Goal: Find specific page/section

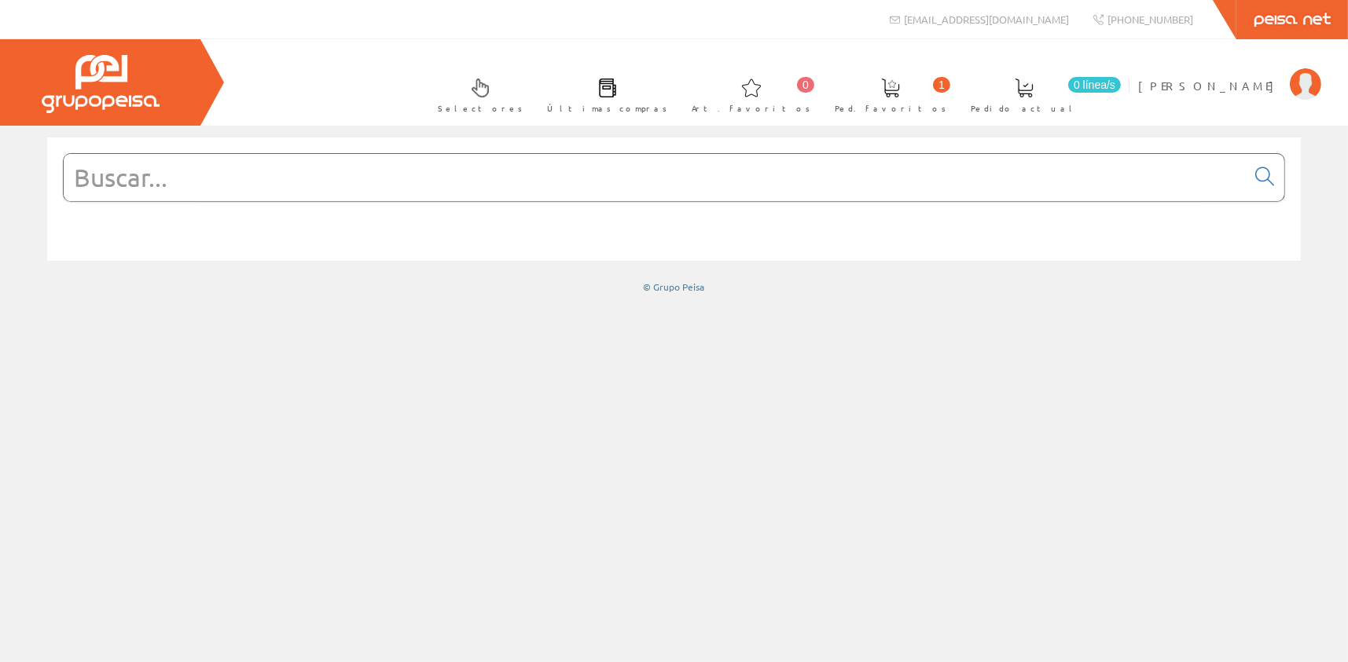
click at [333, 173] on input "text" at bounding box center [655, 177] width 1182 height 47
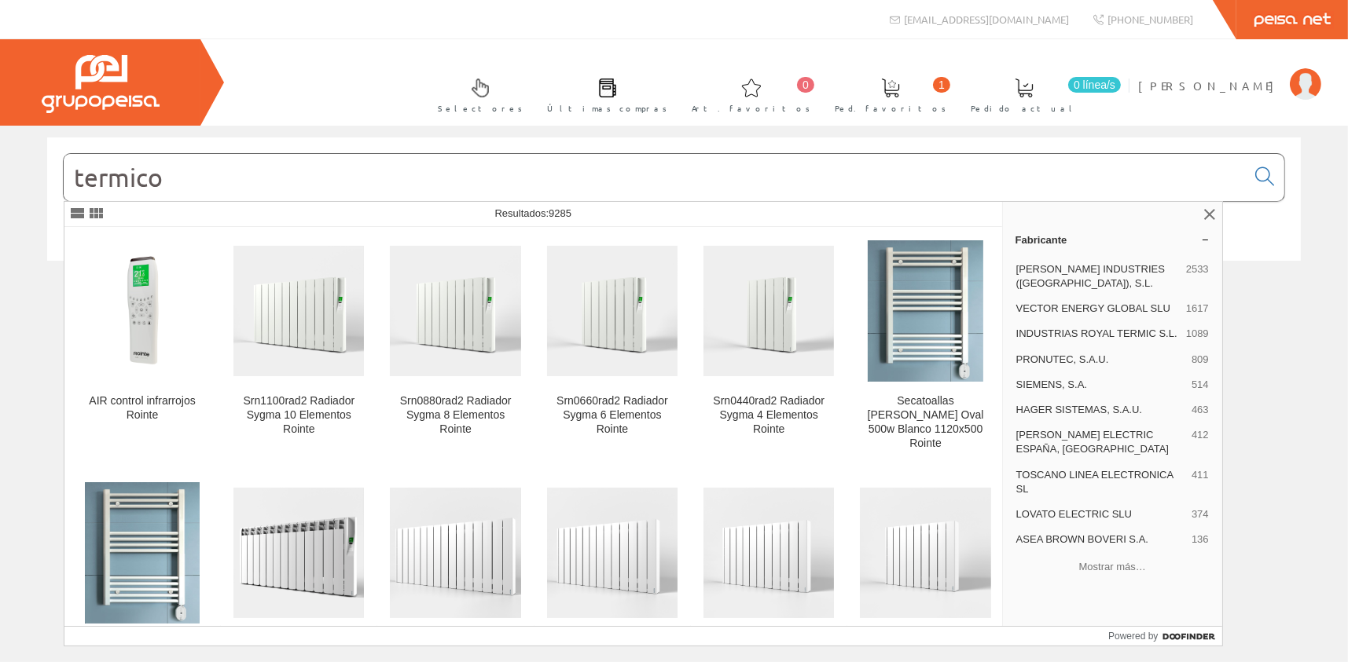
type input "termico"
click at [336, 83] on div "Selectores Últimas compras 0 1" at bounding box center [674, 82] width 1348 height 86
click at [1206, 216] on link at bounding box center [1209, 214] width 19 height 19
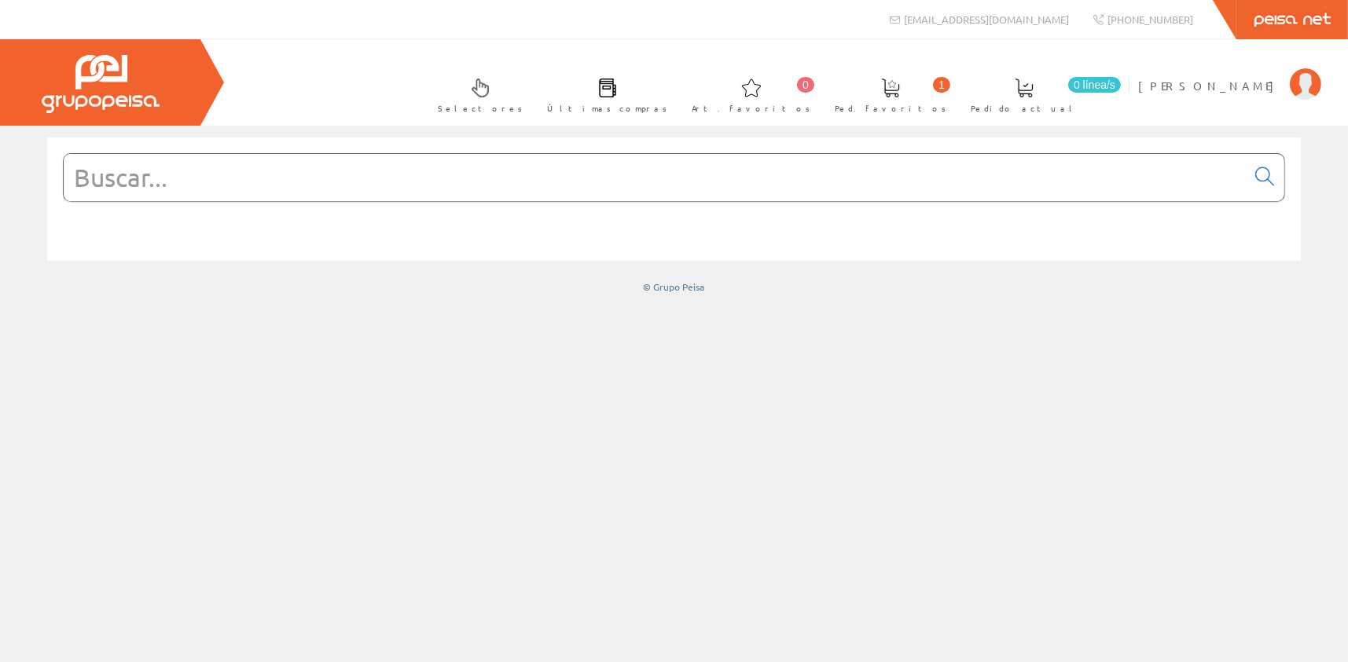
click at [490, 90] on span at bounding box center [480, 88] width 19 height 19
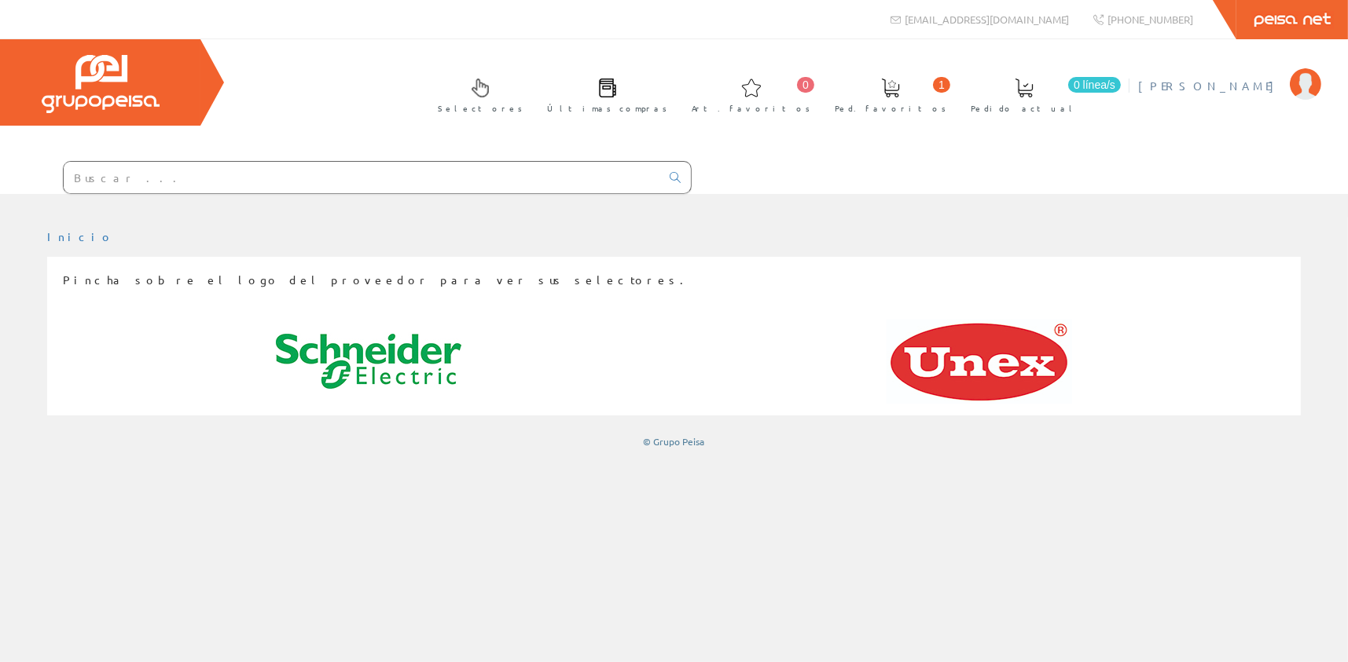
click at [1164, 86] on span "[PERSON_NAME]" at bounding box center [1210, 86] width 144 height 16
